Goal: Obtain resource: Obtain resource

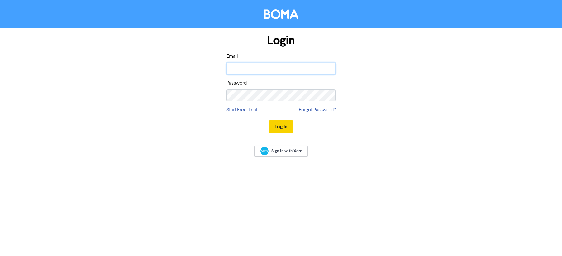
type input "[PERSON_NAME][EMAIL_ADDRESS][DOMAIN_NAME]"
click at [277, 127] on button "Log In" at bounding box center [281, 126] width 24 height 13
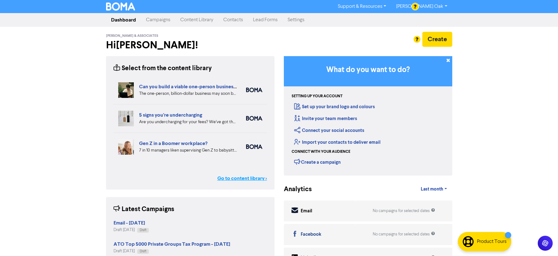
click at [228, 177] on link "Go to content library >" at bounding box center [242, 178] width 50 height 7
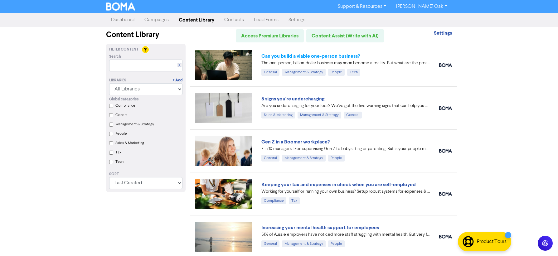
click at [283, 55] on link "Can you build a viable one-person business?" at bounding box center [310, 56] width 99 height 6
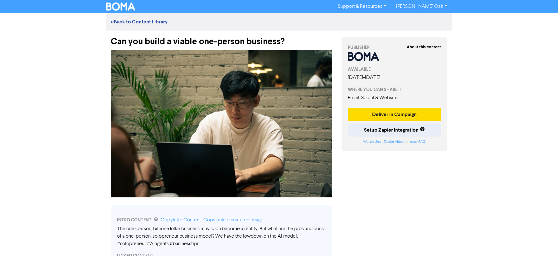
click at [297, 43] on div "Can you build a viable one-person business?" at bounding box center [221, 39] width 221 height 16
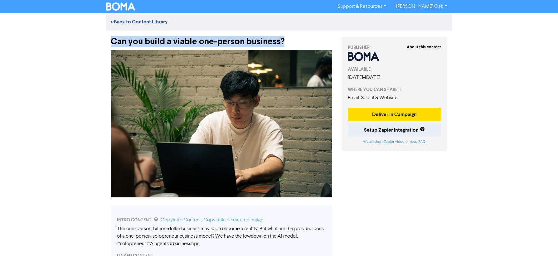
drag, startPoint x: 298, startPoint y: 42, endPoint x: -54, endPoint y: 41, distance: 352.0
click at [0, 41] on html "Support & Resources Video Tutorials FAQ & Guides Marketing Education [PERSON_NA…" at bounding box center [279, 128] width 558 height 256
copy div "Can you build a viable one-person business?"
click at [156, 81] on img at bounding box center [221, 123] width 221 height 147
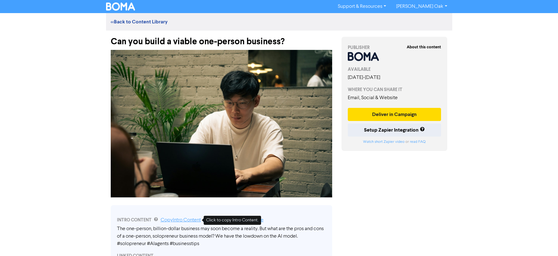
click at [176, 220] on link "Copy Intro Content" at bounding box center [181, 220] width 40 height 5
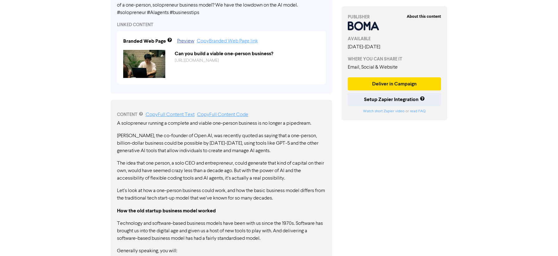
scroll to position [249, 0]
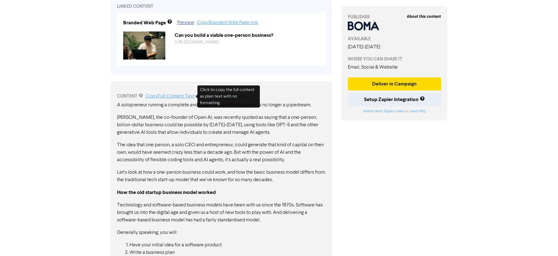
drag, startPoint x: 160, startPoint y: 94, endPoint x: 142, endPoint y: 101, distance: 19.6
click at [160, 94] on link "Copy Full Content Text" at bounding box center [170, 96] width 49 height 5
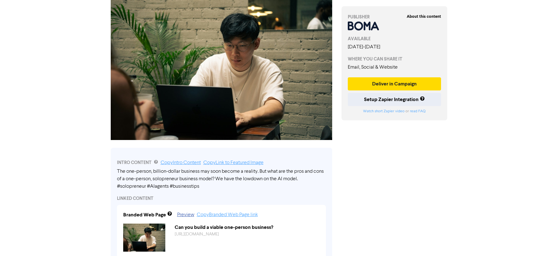
scroll to position [0, 0]
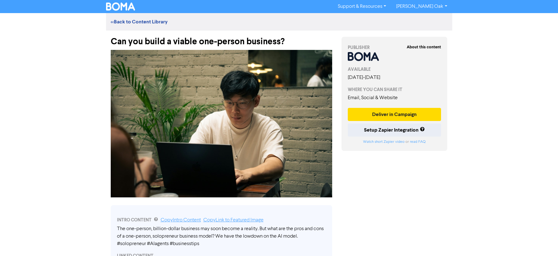
click at [150, 82] on img at bounding box center [221, 123] width 221 height 147
